Goal: Information Seeking & Learning: Understand process/instructions

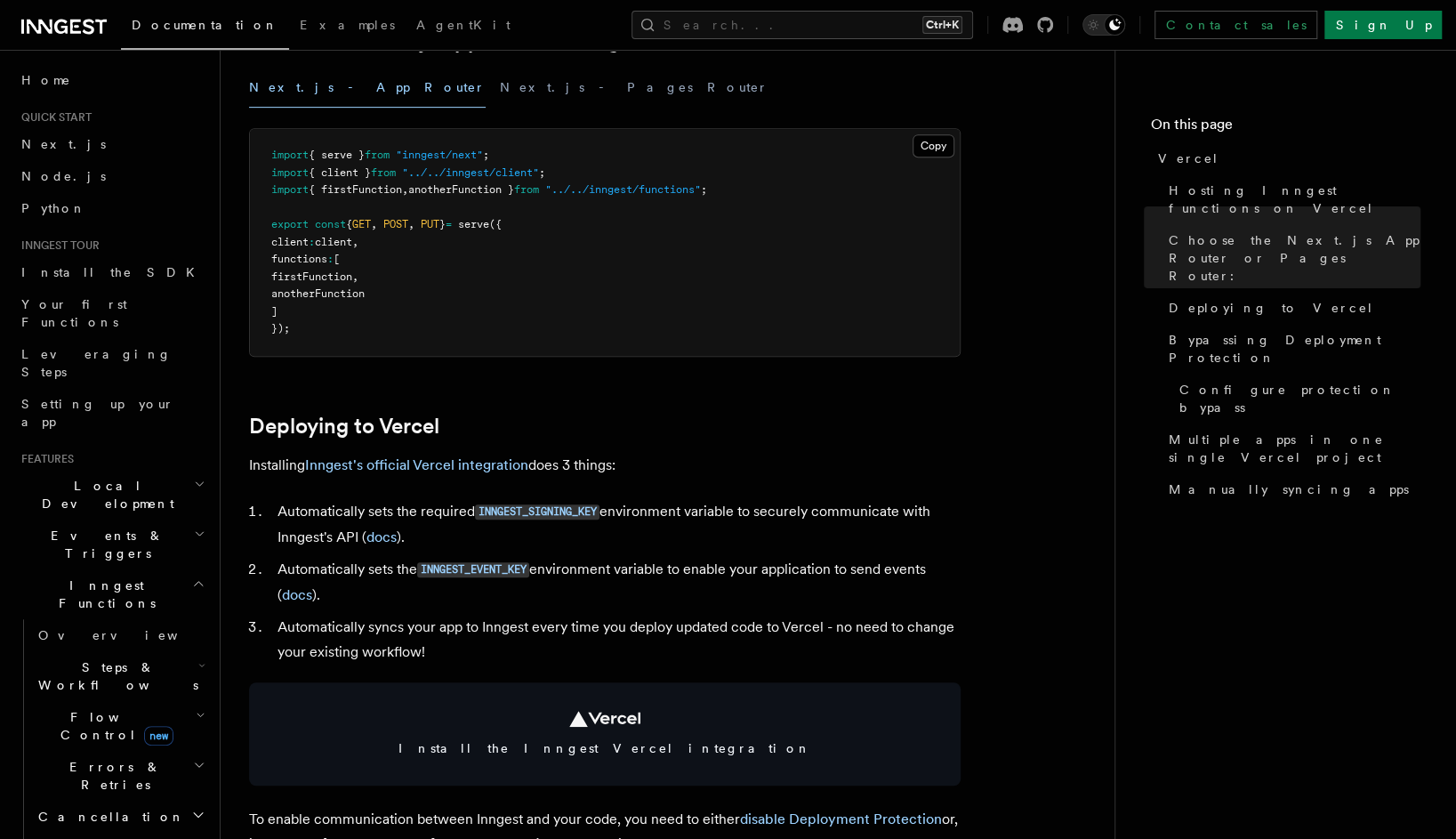
scroll to position [533, 0]
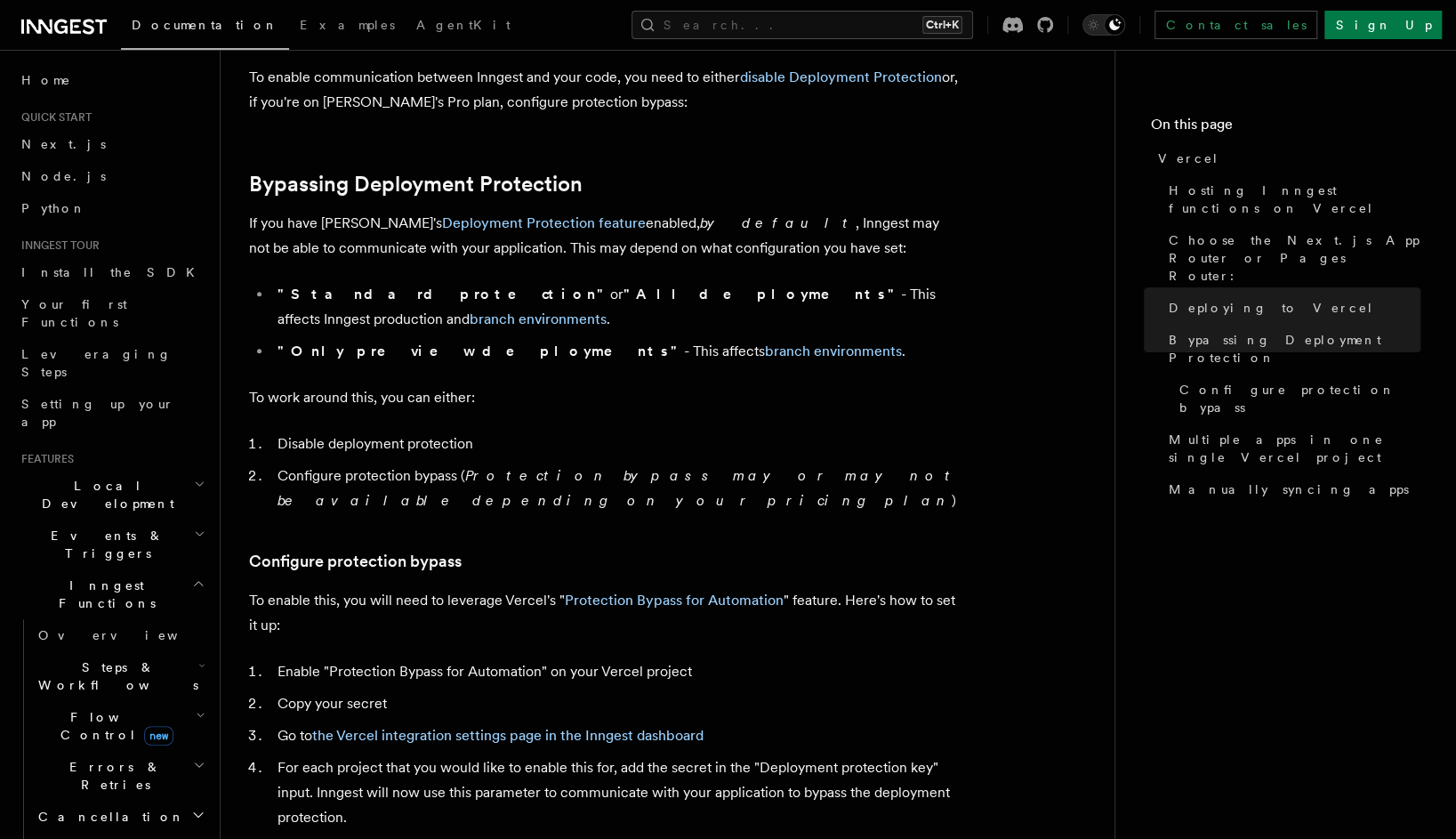
scroll to position [1223, 0]
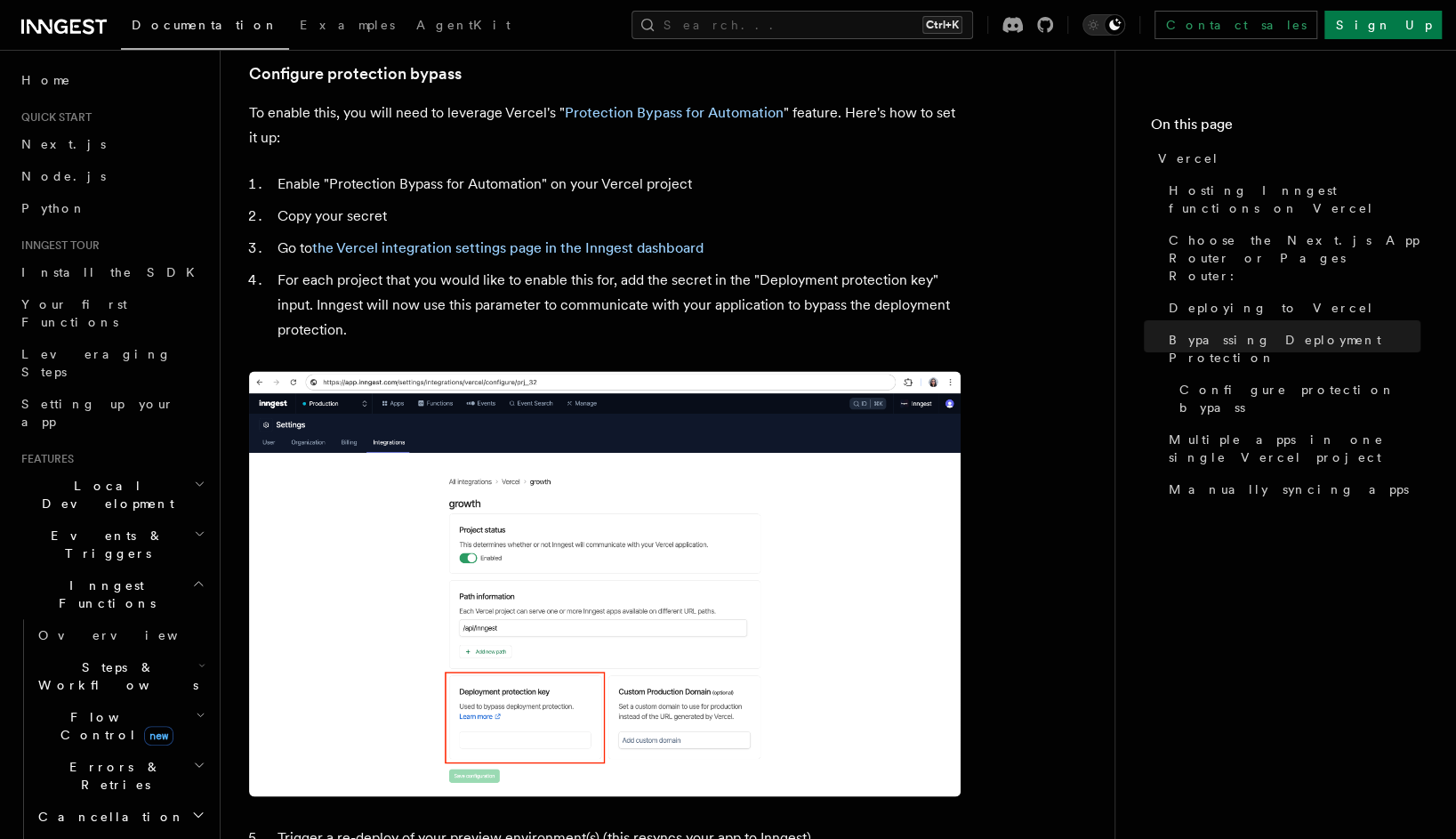
scroll to position [1717, 0]
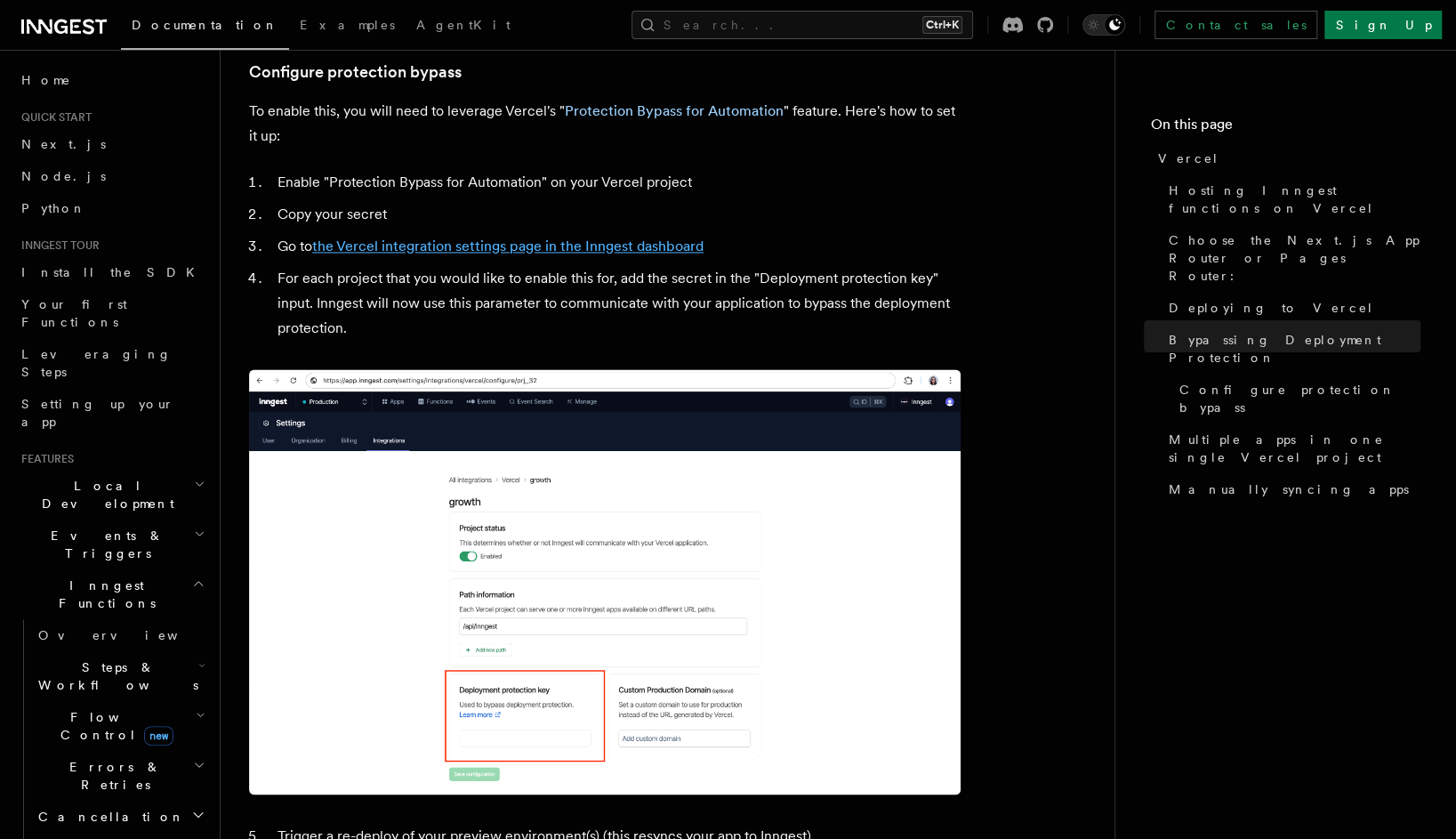
click at [499, 237] on link "the Vercel integration settings page in the Inngest dashboard" at bounding box center [508, 245] width 391 height 17
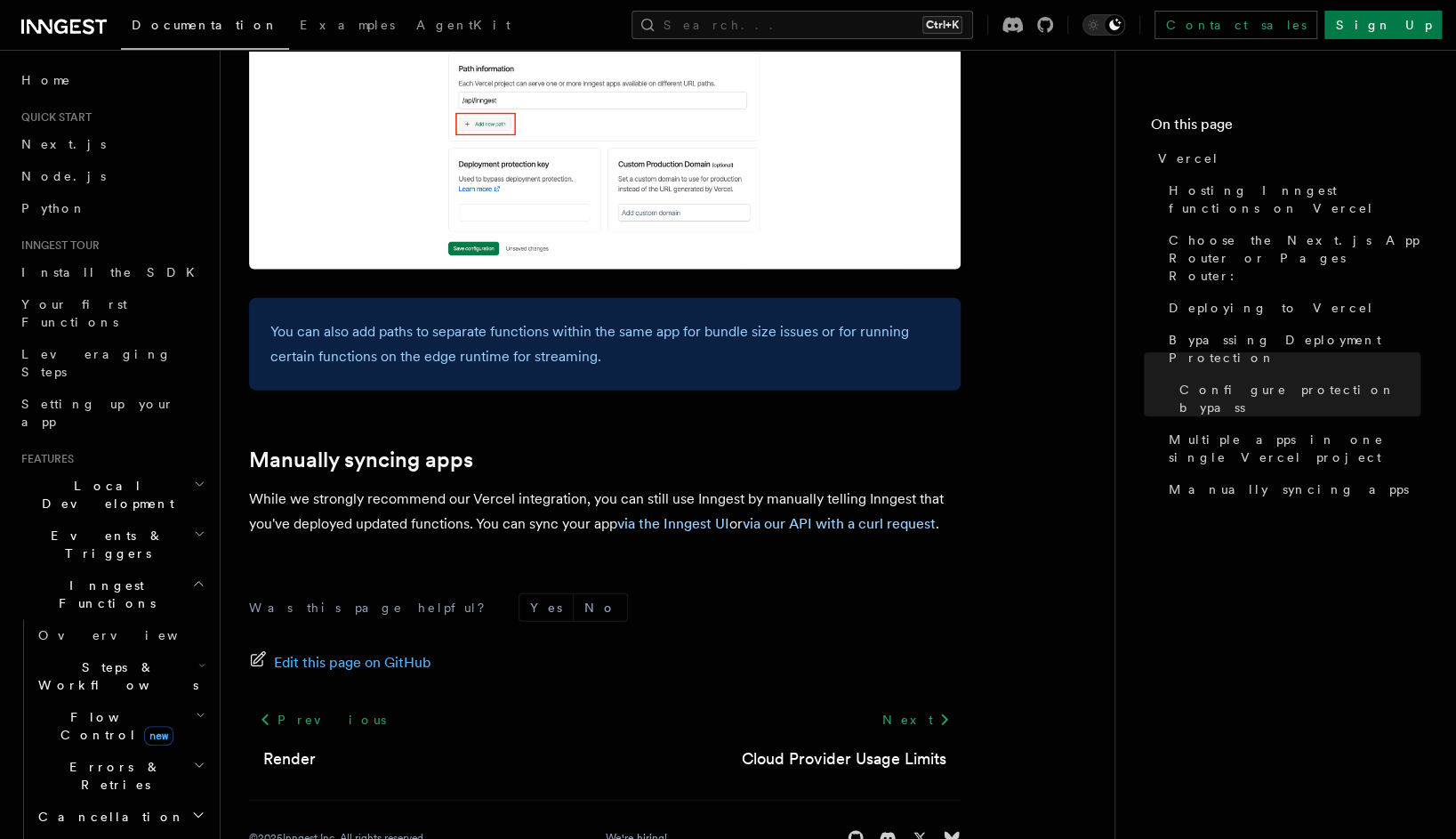
scroll to position [2893, 0]
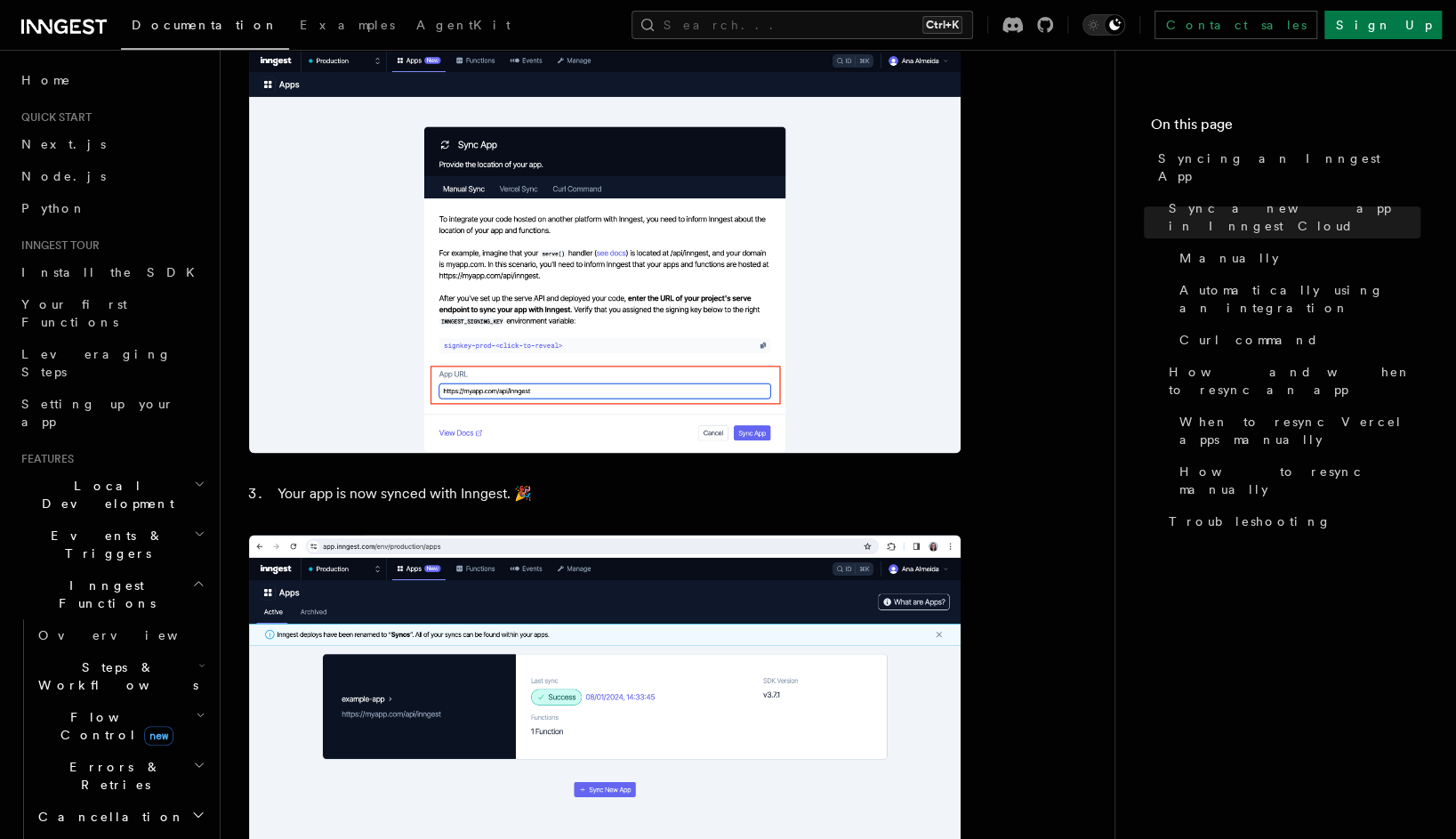
scroll to position [1608, 0]
